Goal: Find specific page/section: Find specific page/section

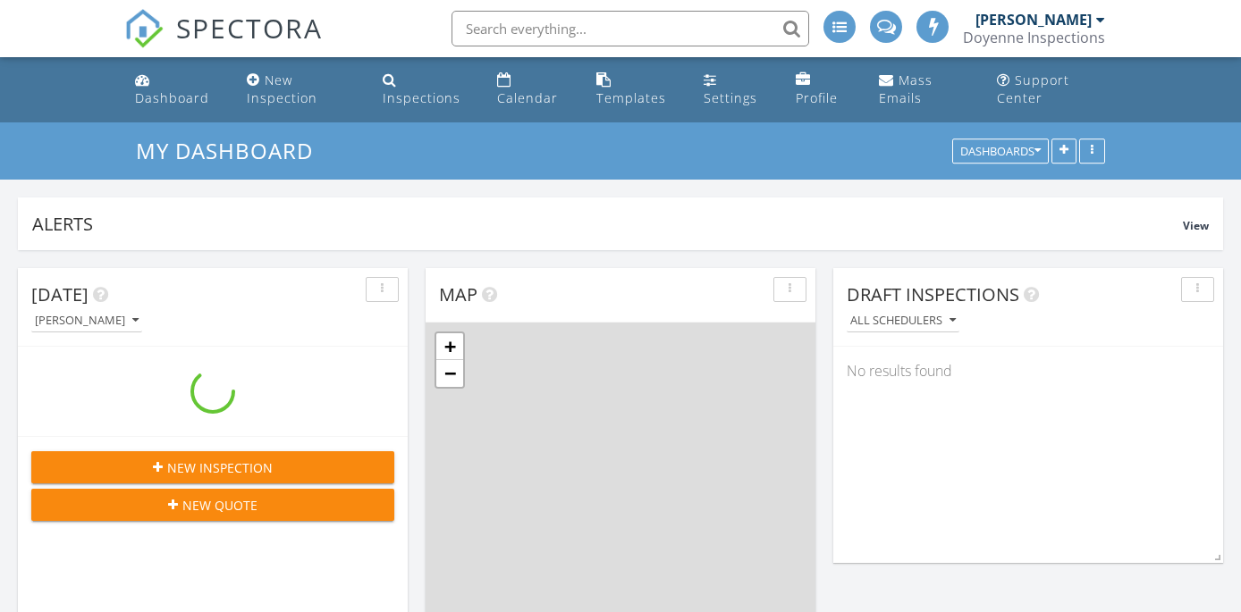
scroll to position [1449, 1242]
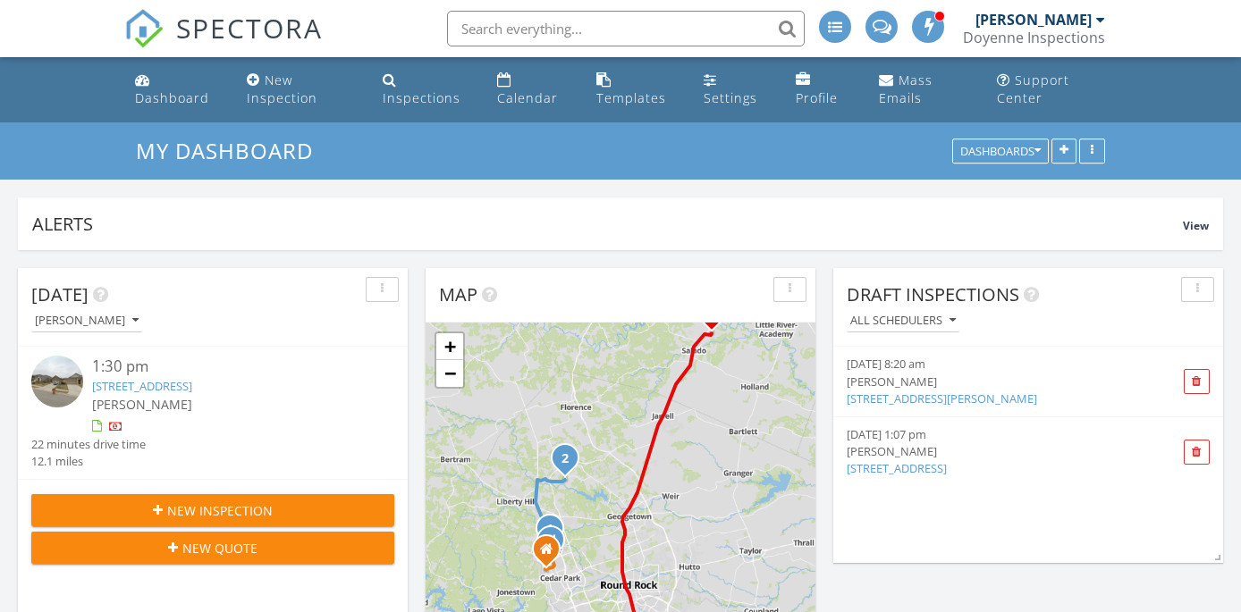
click at [192, 385] on link "[STREET_ADDRESS]" at bounding box center [142, 386] width 100 height 16
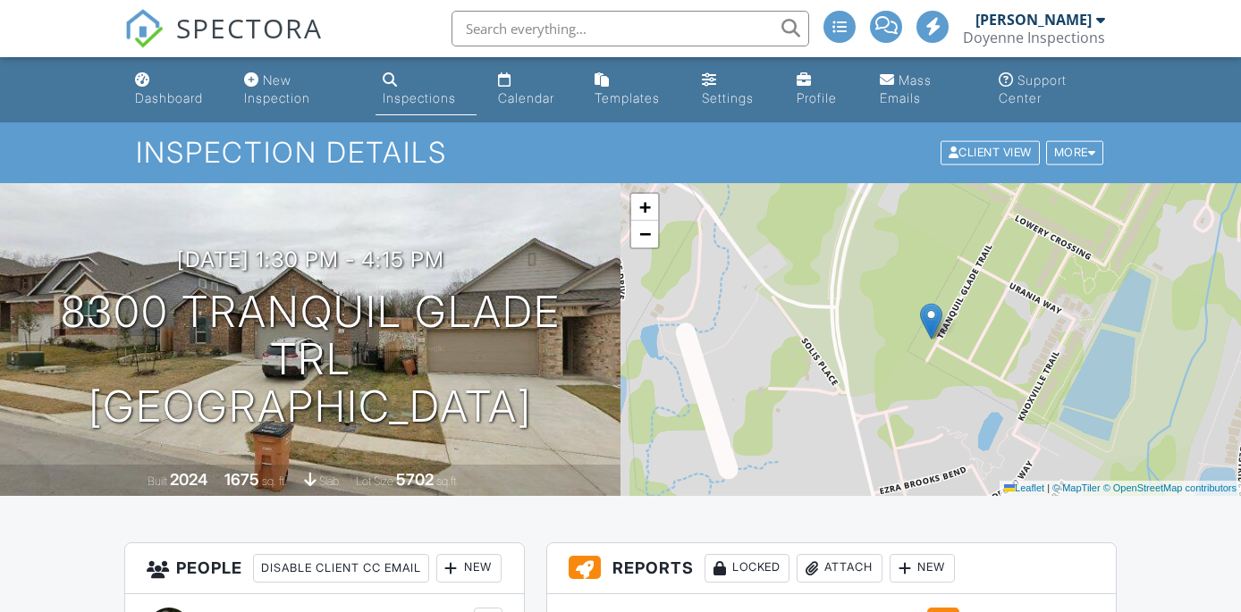
scroll to position [326, 0]
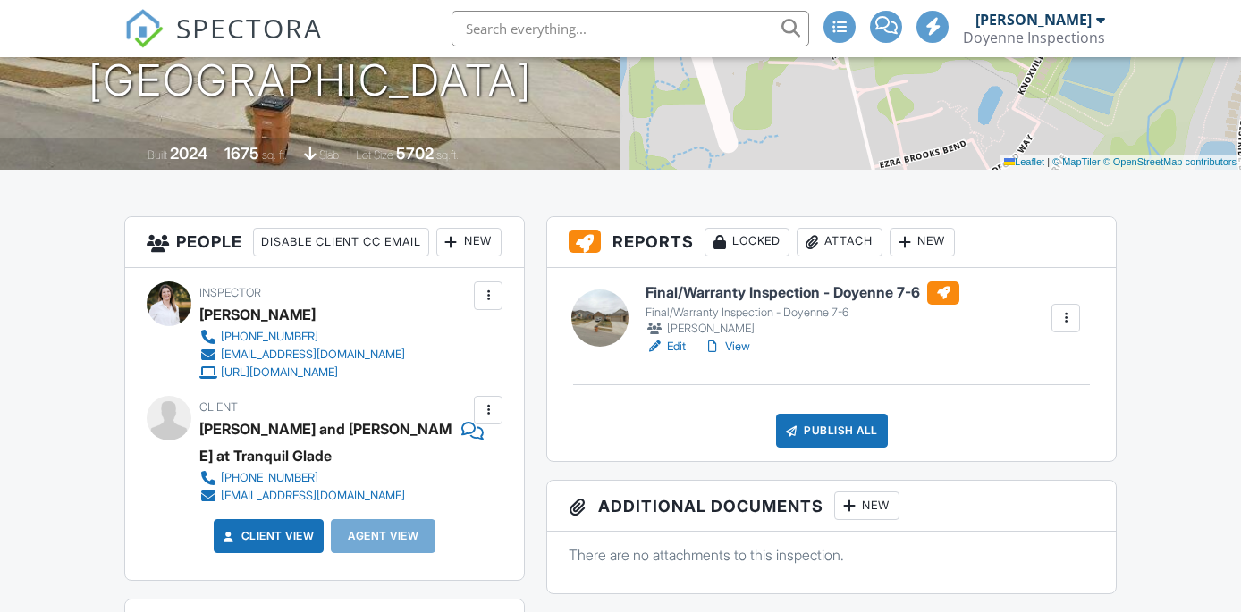
click at [785, 292] on h6 "Final/Warranty Inspection - Doyenne 7-6" at bounding box center [802, 293] width 314 height 23
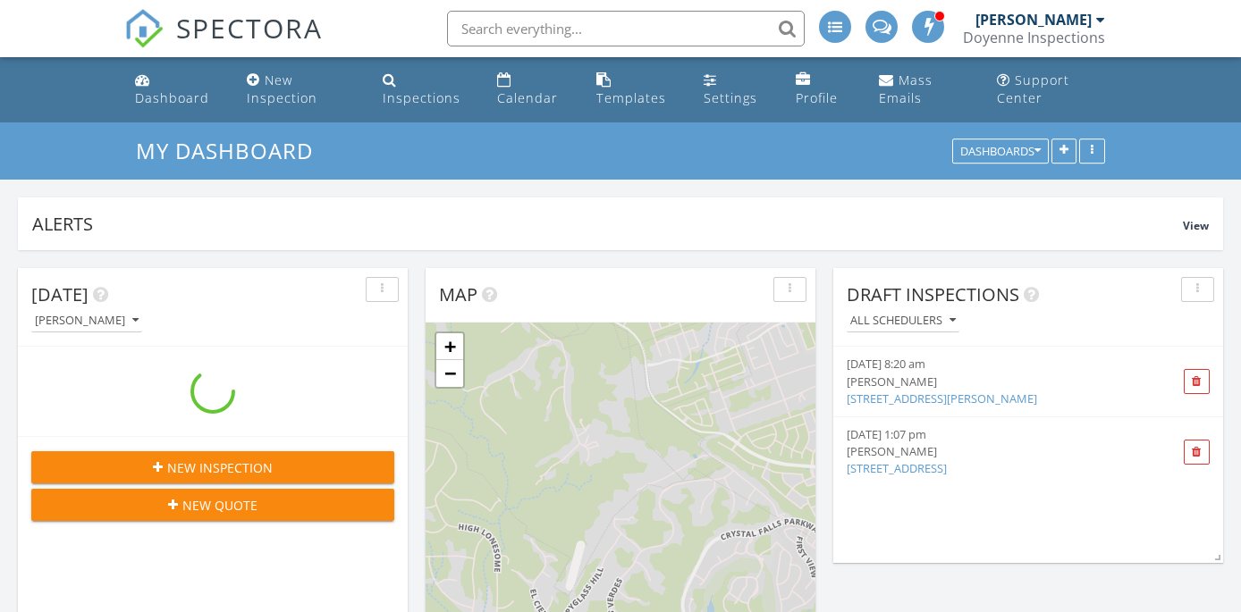
scroll to position [1449, 1242]
